Goal: Find specific page/section: Find specific page/section

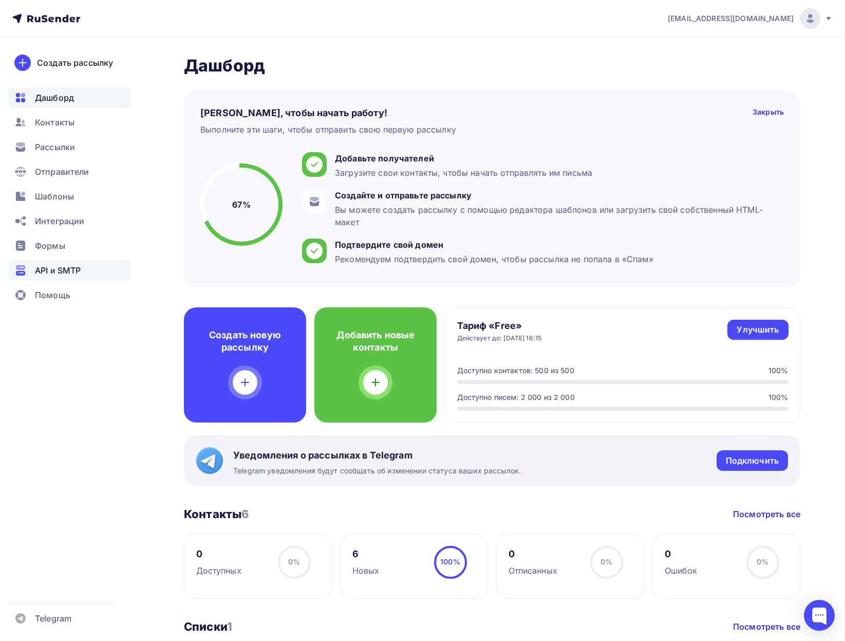
click at [52, 270] on span "API и SMTP" at bounding box center [58, 270] width 46 height 12
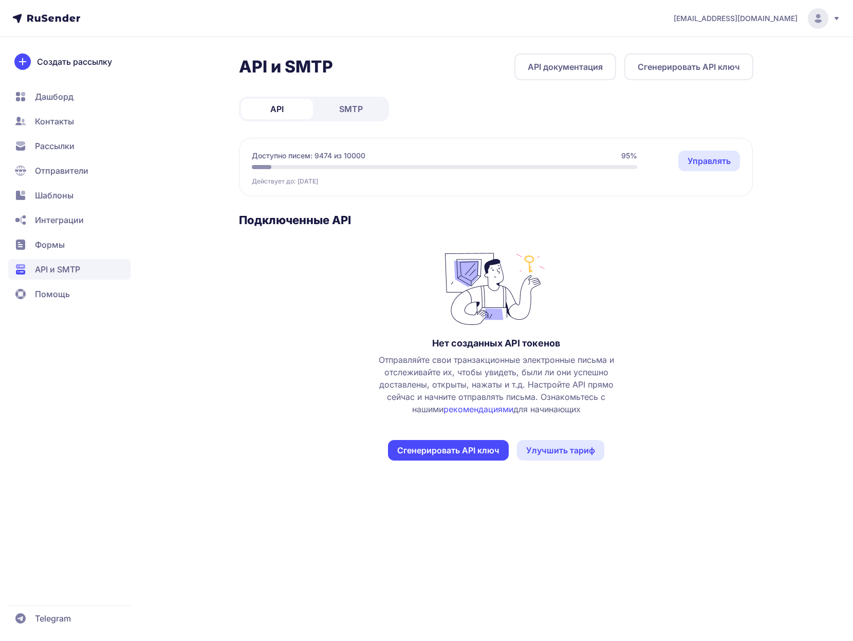
click at [352, 109] on span "SMTP" at bounding box center [351, 109] width 24 height 12
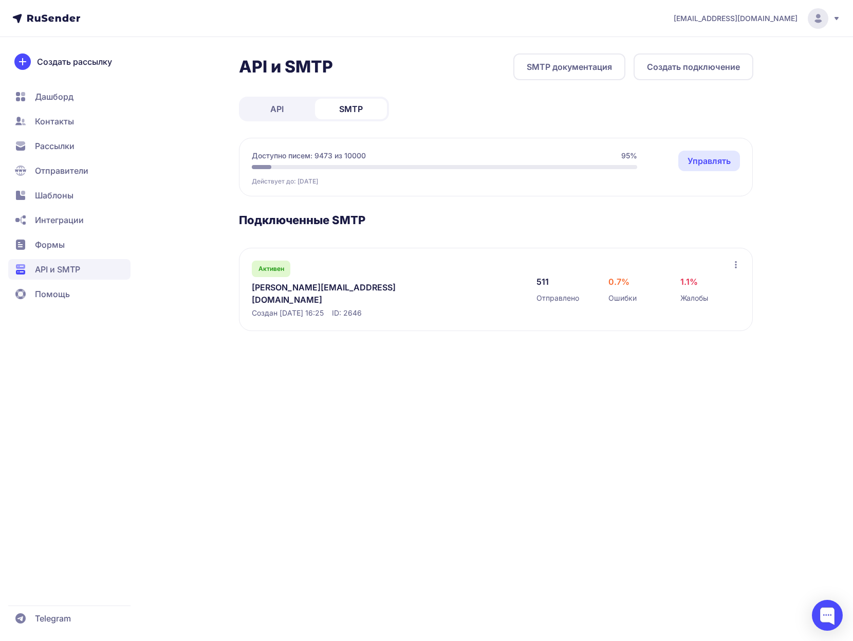
click at [735, 262] on icon at bounding box center [736, 264] width 2 height 7
click at [751, 232] on section "Подключенные SMTP Активен olga@zdesmir.online Создан 18.09.2025, 16:25 ID: 2646…" at bounding box center [496, 272] width 514 height 118
